Goal: Information Seeking & Learning: Learn about a topic

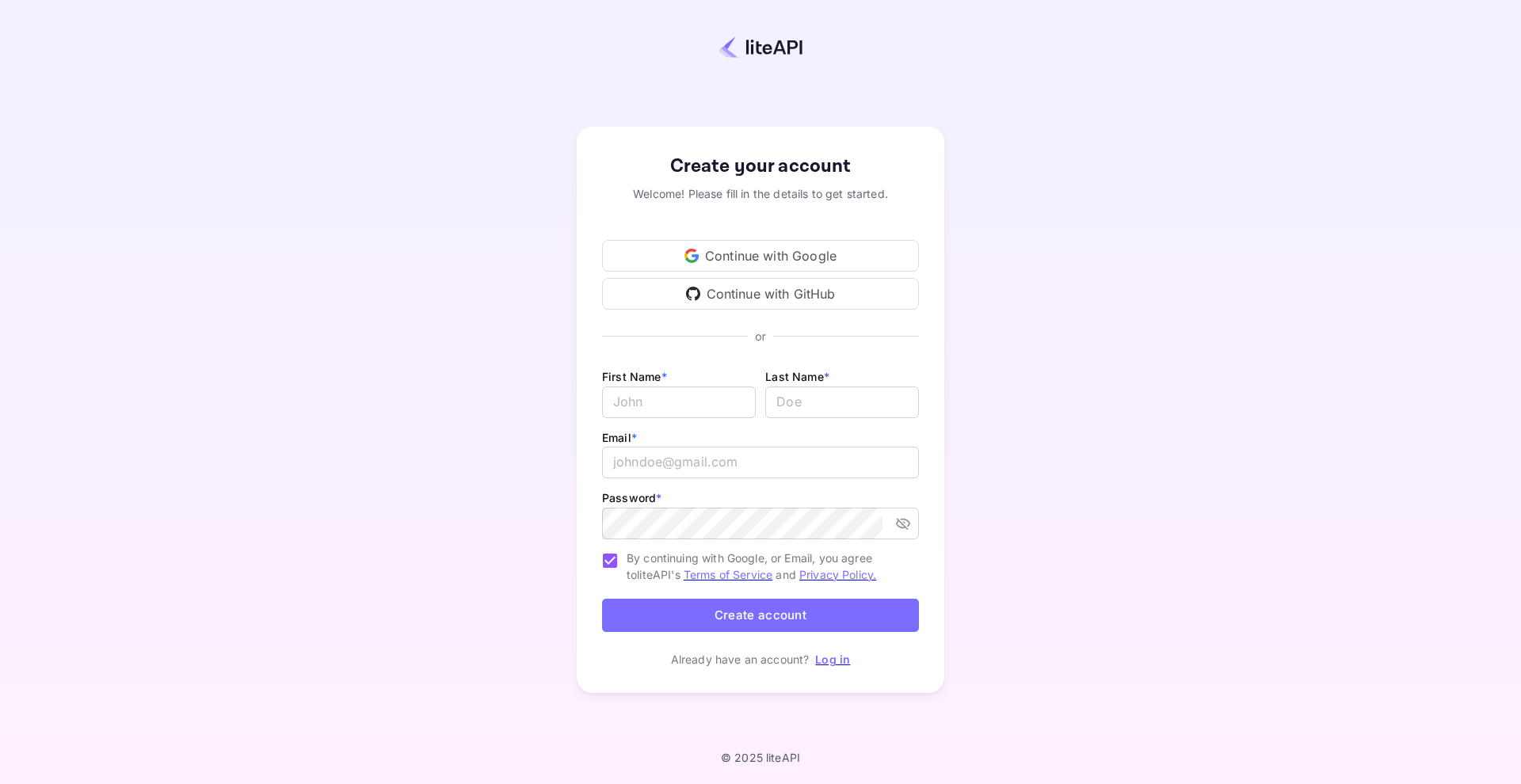
click at [711, 247] on div "Continue with Google" at bounding box center [760, 255] width 317 height 32
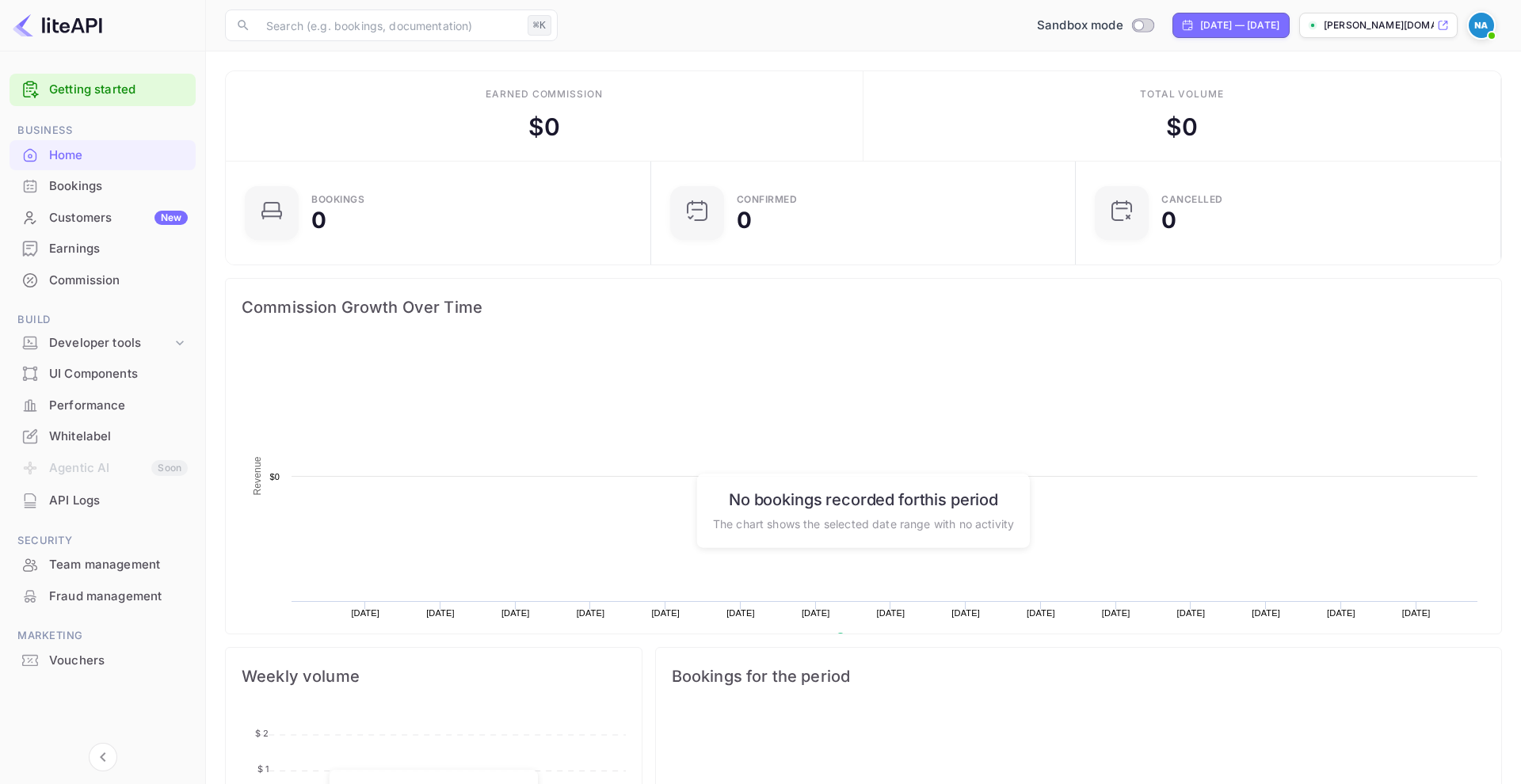
scroll to position [258, 415]
click at [117, 343] on div "Developer tools" at bounding box center [111, 343] width 123 height 18
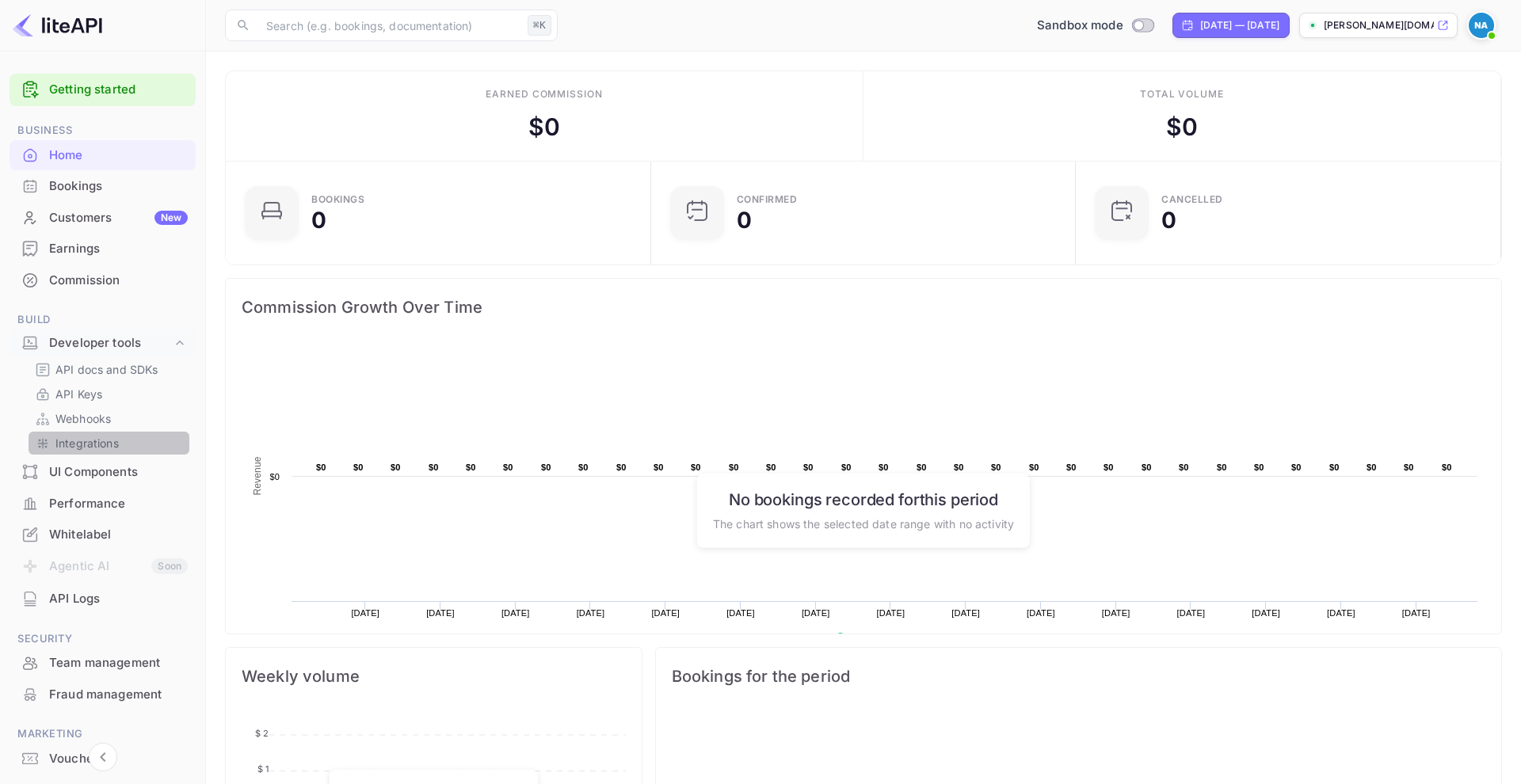
click at [105, 437] on p "Integrations" at bounding box center [87, 443] width 63 height 17
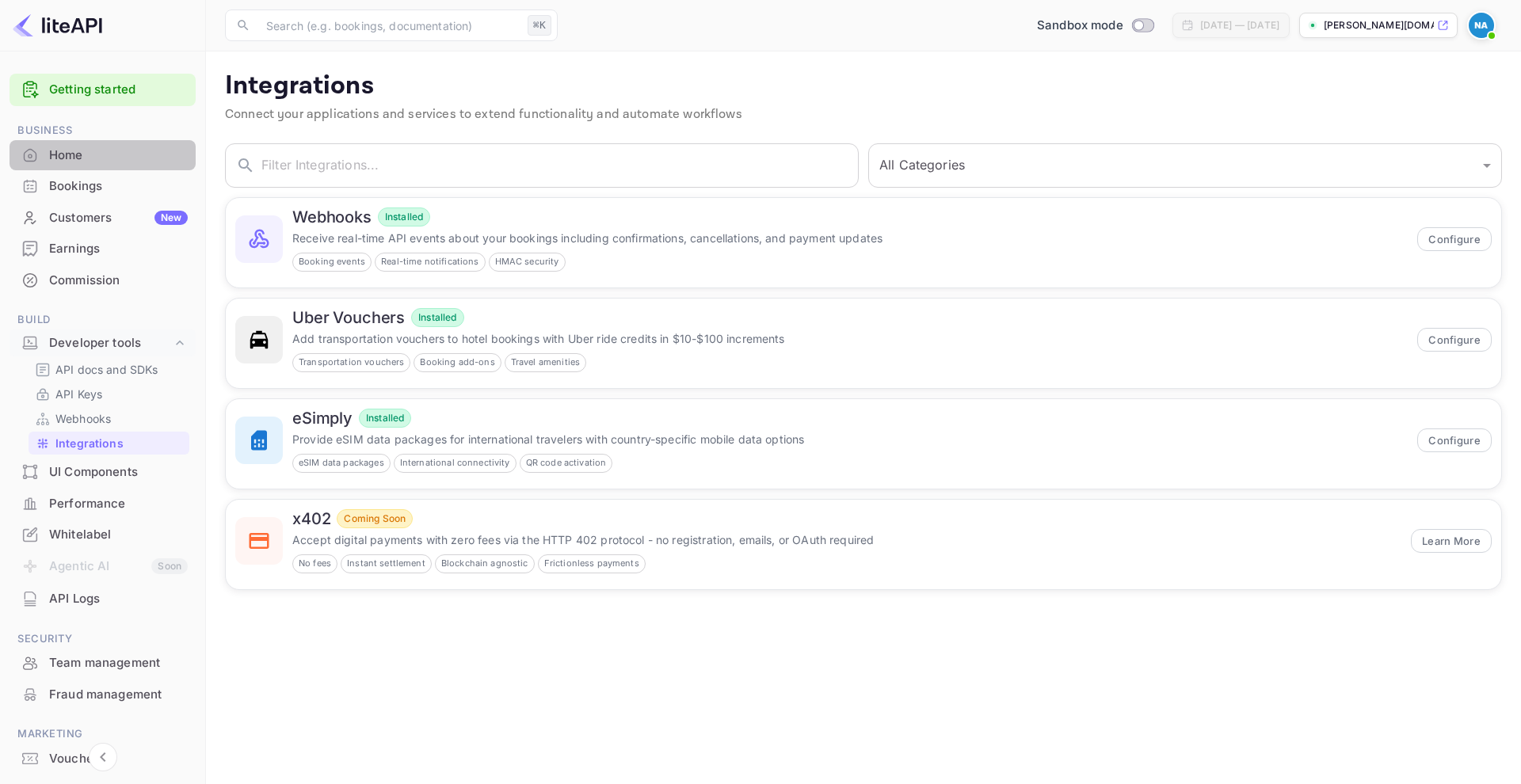
click at [127, 163] on div "Home" at bounding box center [103, 156] width 186 height 31
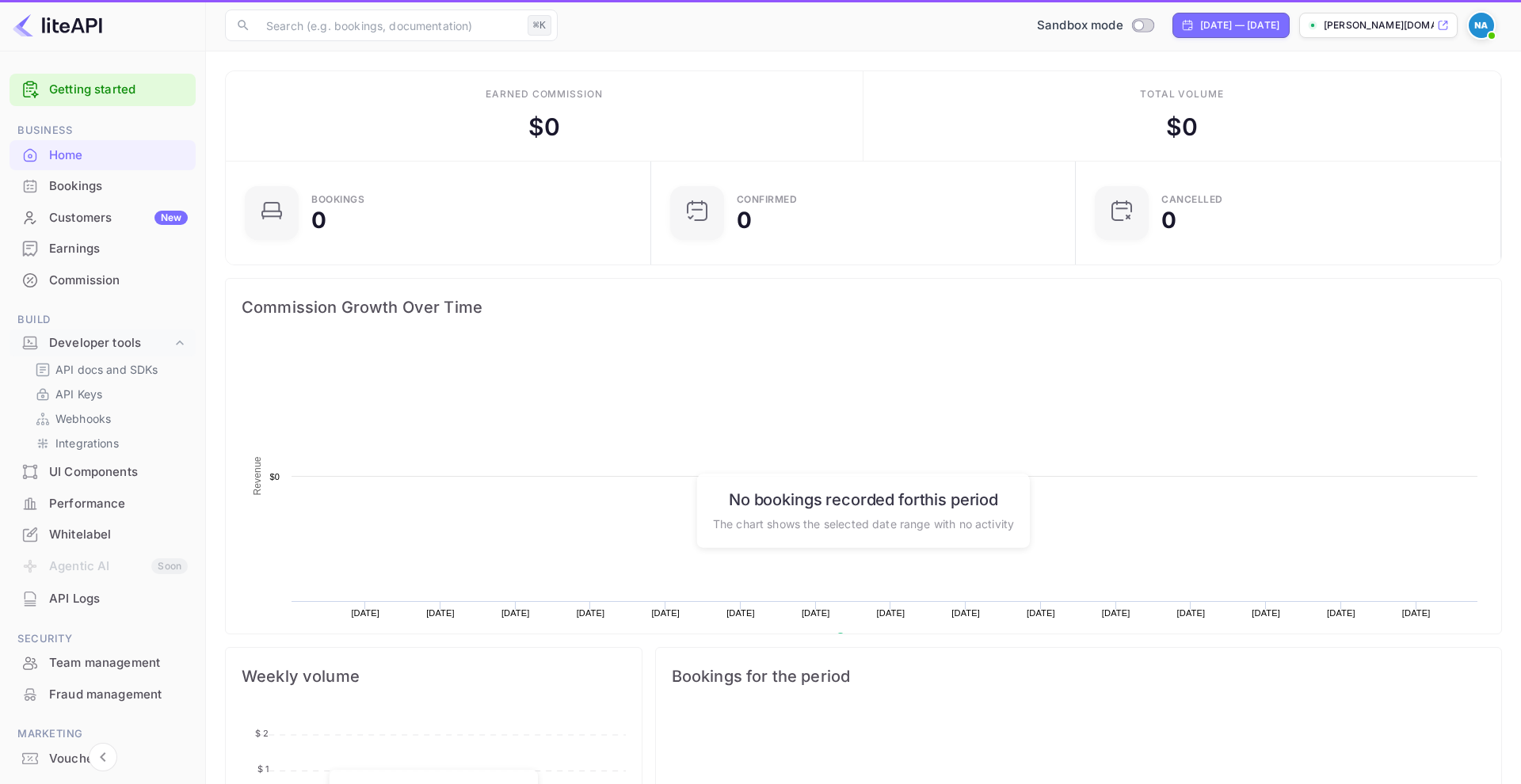
scroll to position [258, 415]
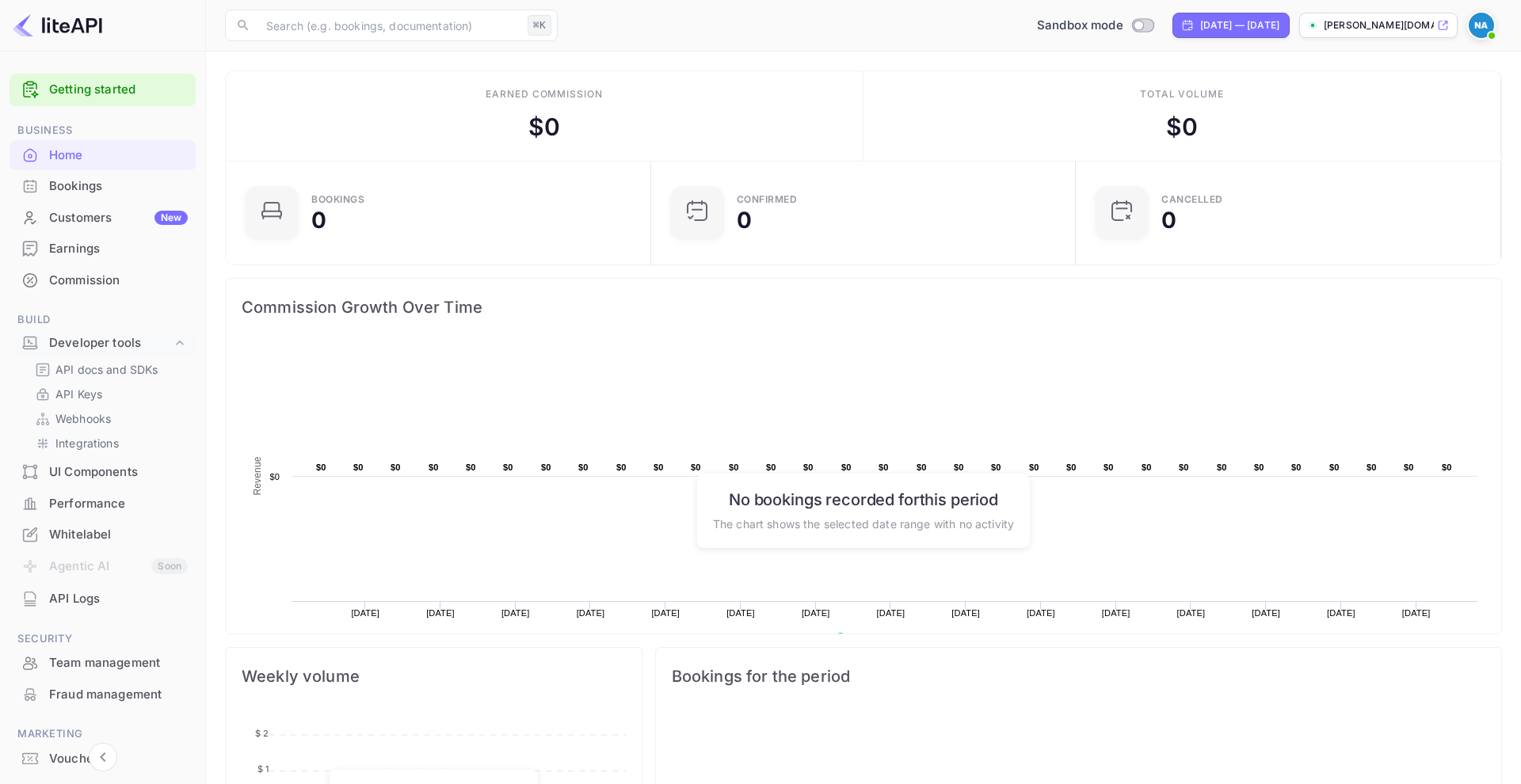
click at [134, 218] on div "Customers New" at bounding box center [118, 218] width 138 height 18
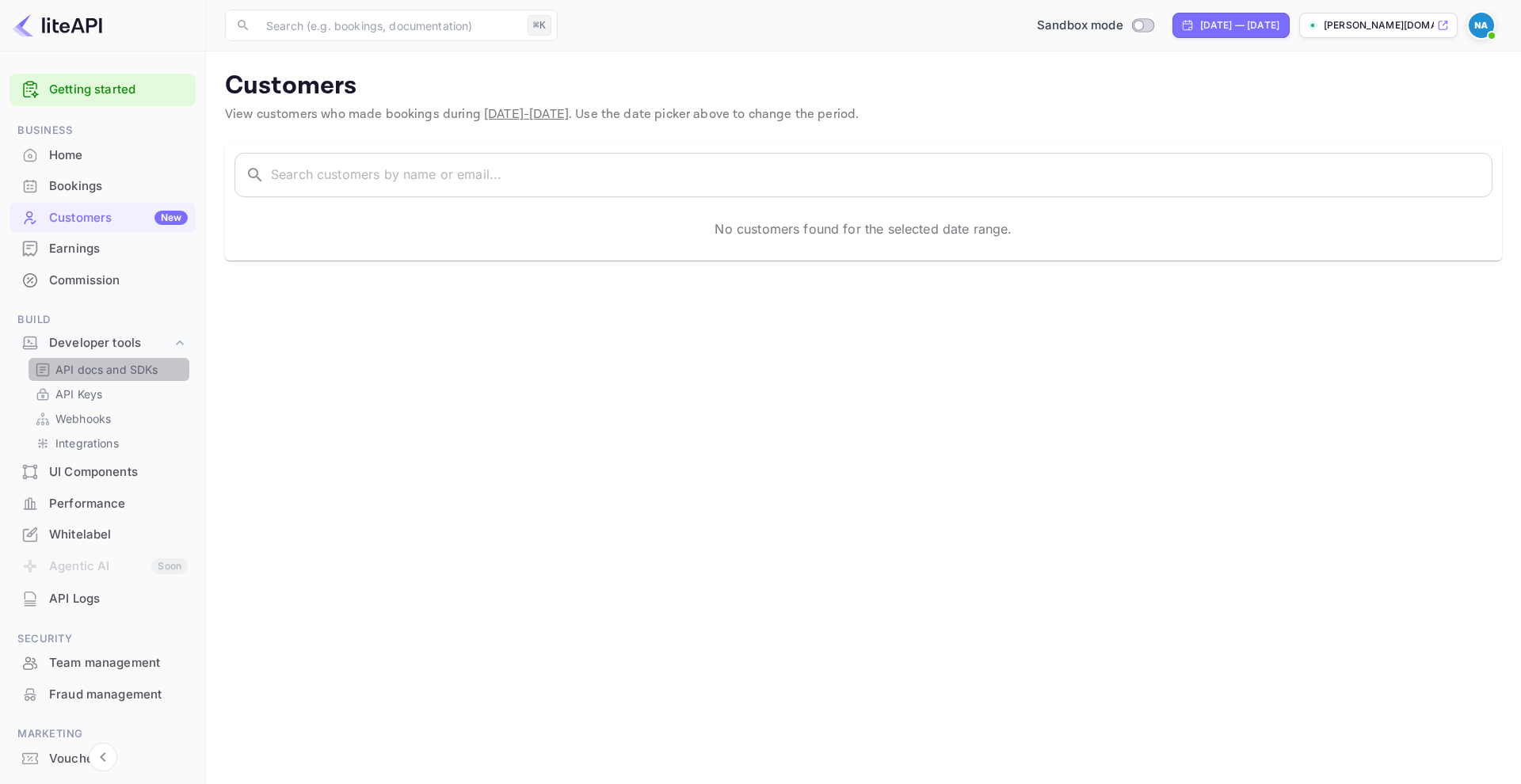
click at [152, 371] on p "API docs and SDKs" at bounding box center [106, 369] width 103 height 17
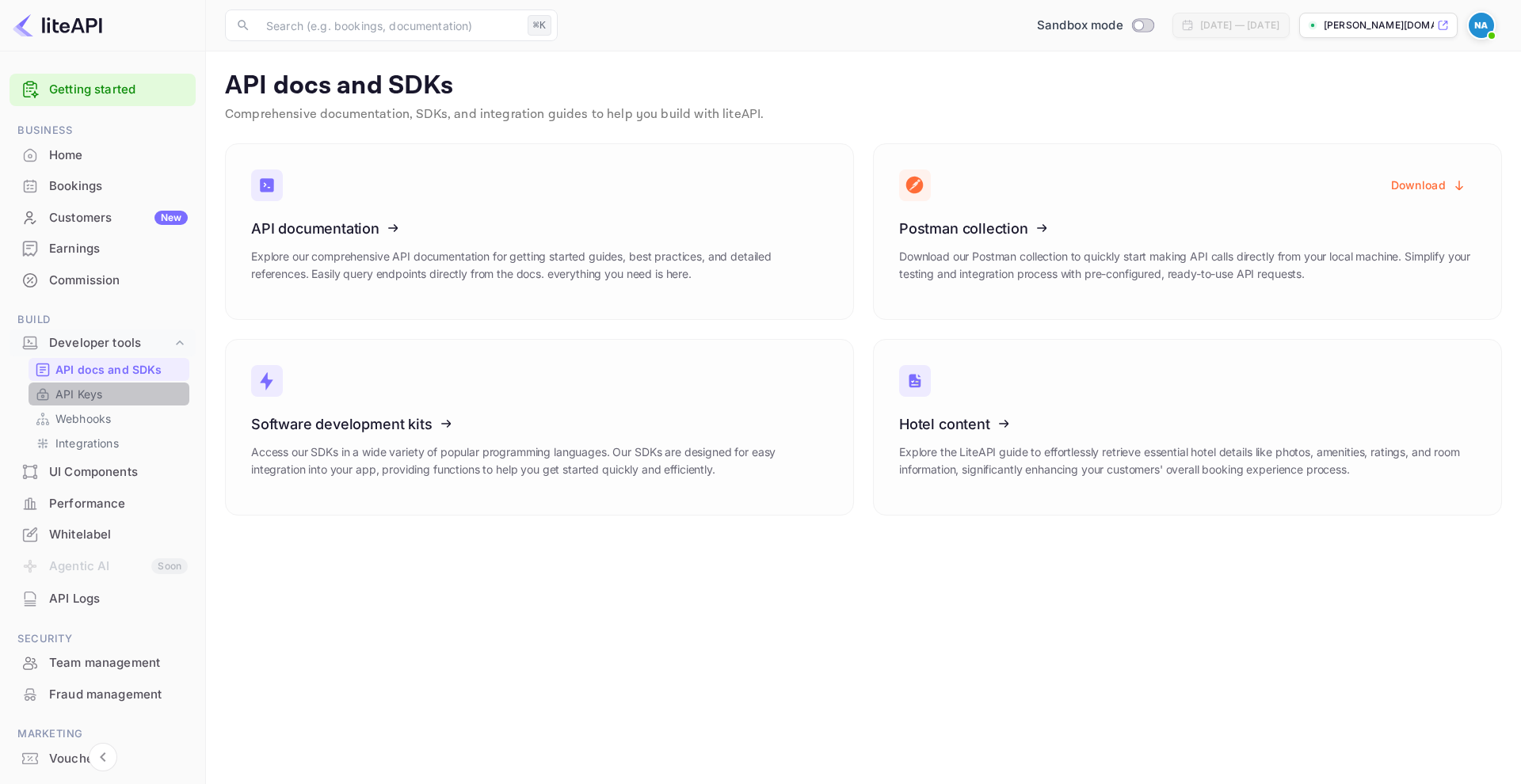
click at [93, 386] on p "API Keys" at bounding box center [79, 394] width 47 height 17
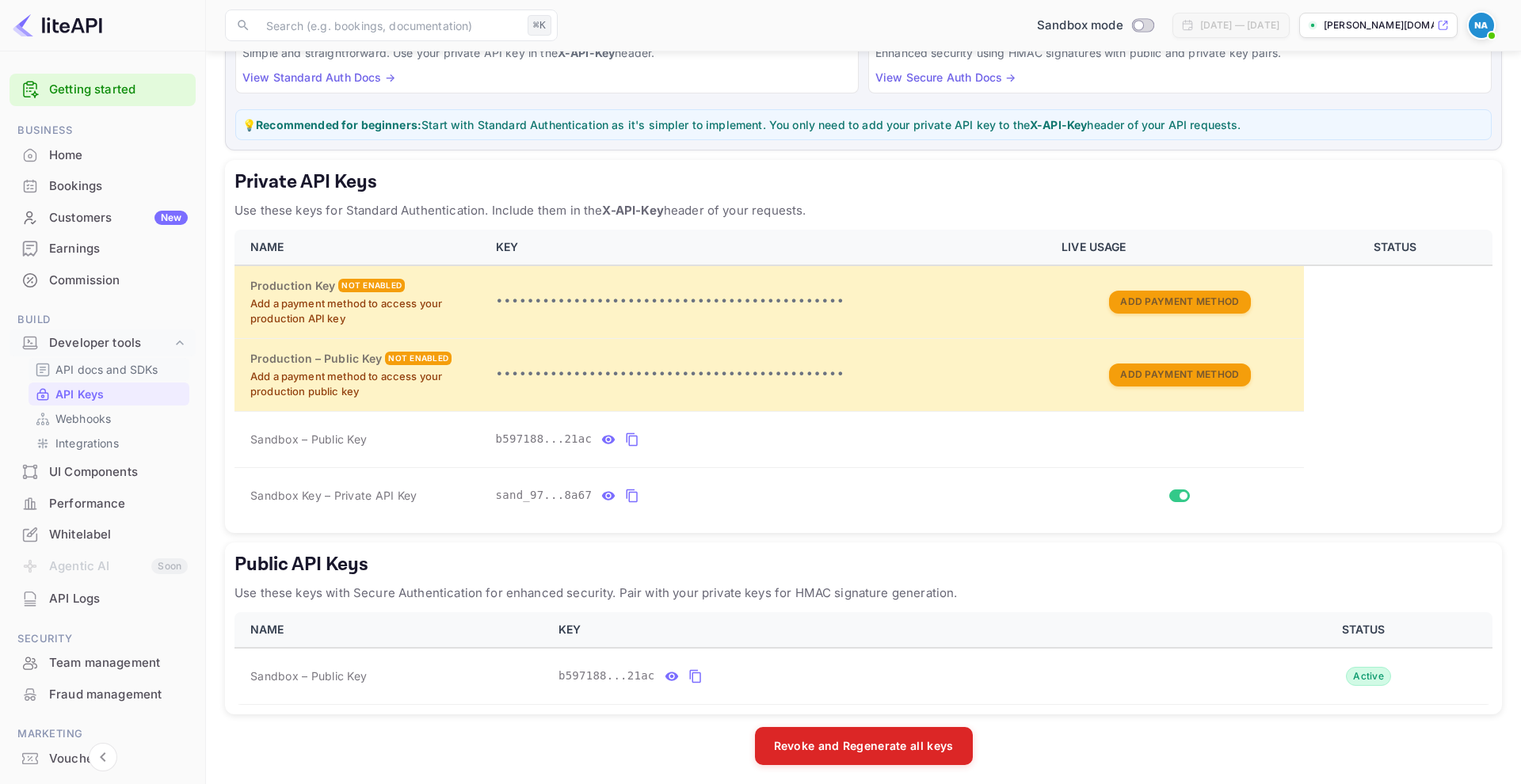
scroll to position [160, 0]
click at [109, 368] on p "API docs and SDKs" at bounding box center [106, 369] width 103 height 17
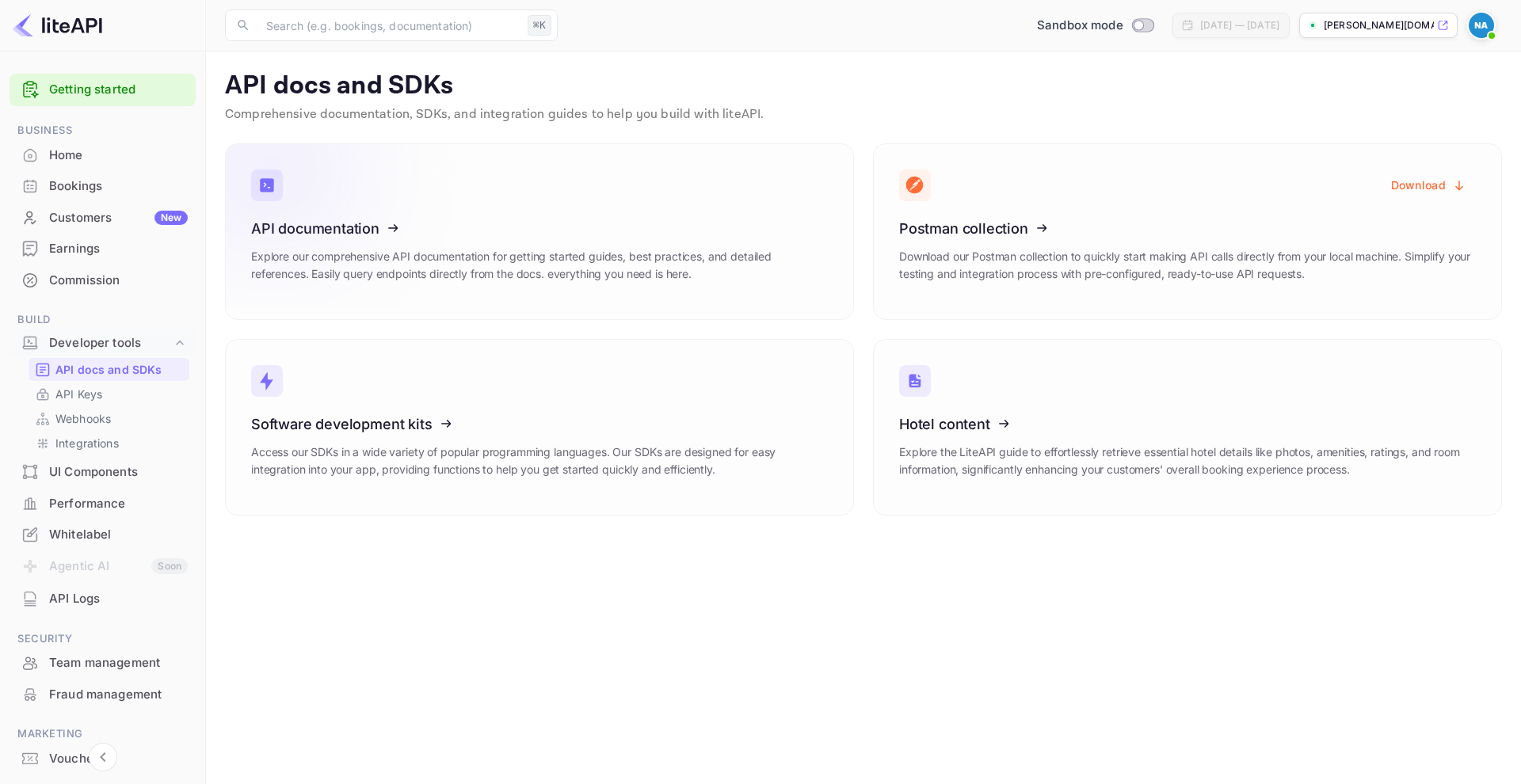
click at [582, 277] on p "Explore our comprehensive API documentation for getting started guides, best pr…" at bounding box center [539, 265] width 577 height 35
